Goal: Task Accomplishment & Management: Complete application form

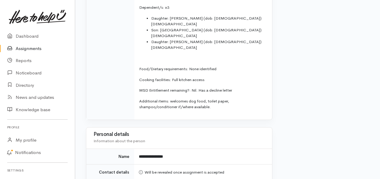
scroll to position [349, 0]
drag, startPoint x: 380, startPoint y: 93, endPoint x: 382, endPoint y: 84, distance: 8.7
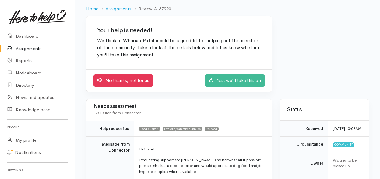
scroll to position [34, 0]
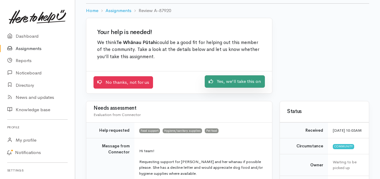
click at [243, 80] on link "Yes, we'll take this on" at bounding box center [235, 81] width 60 height 12
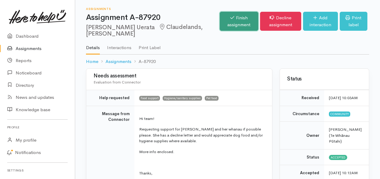
click at [230, 17] on icon at bounding box center [232, 17] width 4 height 5
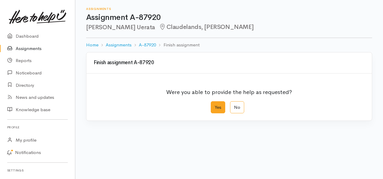
click at [215, 109] on label "Yes" at bounding box center [218, 107] width 14 height 12
click at [214, 105] on input "Yes" at bounding box center [213, 103] width 4 height 4
radio input "true"
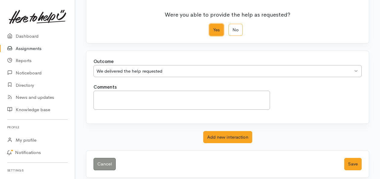
scroll to position [81, 0]
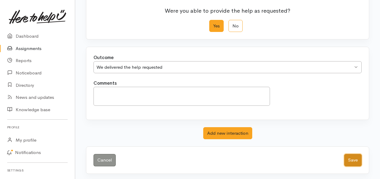
click at [352, 159] on button "Save" at bounding box center [352, 160] width 17 height 12
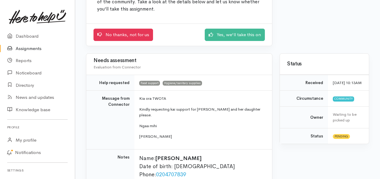
scroll to position [90, 0]
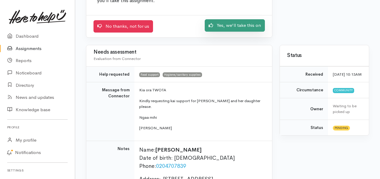
click at [228, 29] on link "Yes, we'll take this on" at bounding box center [235, 25] width 60 height 12
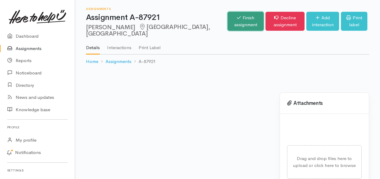
click at [228, 19] on link "Finish assignment" at bounding box center [246, 21] width 36 height 19
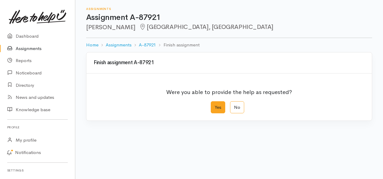
click at [218, 106] on label "Yes" at bounding box center [218, 107] width 14 height 12
click at [214, 105] on input "Yes" at bounding box center [213, 103] width 4 height 4
radio input "true"
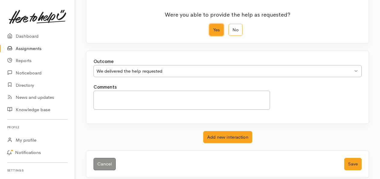
scroll to position [81, 0]
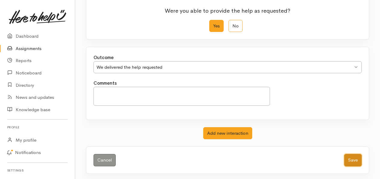
click at [359, 155] on button "Save" at bounding box center [352, 160] width 17 height 12
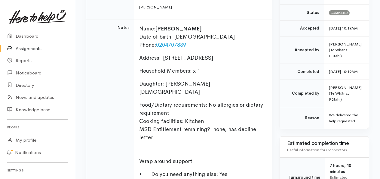
scroll to position [87, 0]
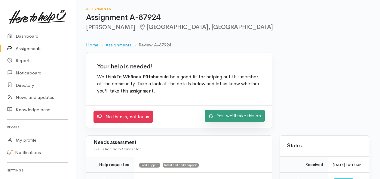
click at [245, 118] on link "Yes, we'll take this on" at bounding box center [235, 115] width 60 height 12
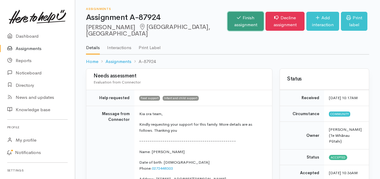
click at [228, 22] on link "Finish assignment" at bounding box center [246, 21] width 36 height 19
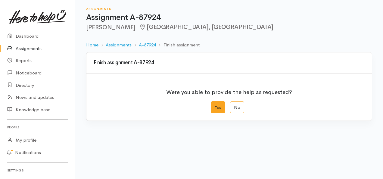
click at [216, 106] on label "Yes" at bounding box center [218, 107] width 14 height 12
click at [214, 105] on input "Yes" at bounding box center [213, 103] width 4 height 4
radio input "true"
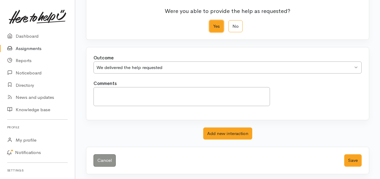
scroll to position [81, 0]
click at [353, 157] on button "Save" at bounding box center [352, 160] width 17 height 12
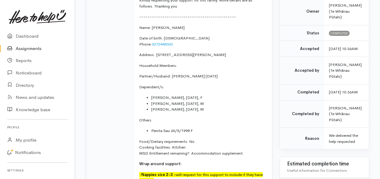
scroll to position [125, 0]
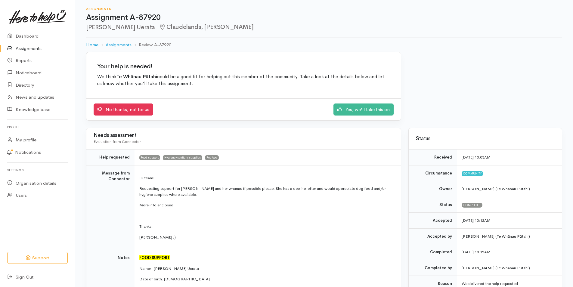
scroll to position [60, 0]
